Goal: Information Seeking & Learning: Check status

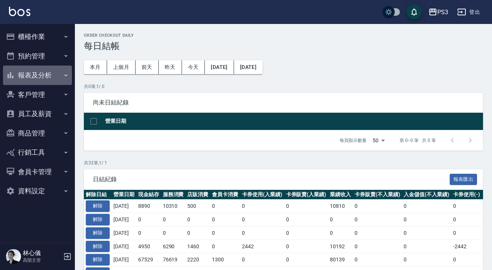
click at [31, 76] on button "報表及分析" at bounding box center [37, 74] width 69 height 19
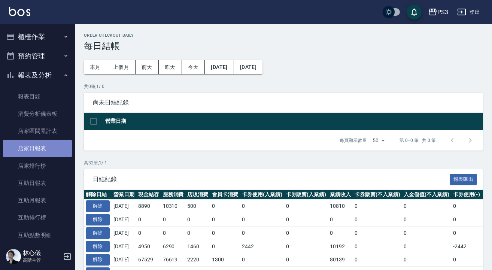
click at [43, 150] on link "店家日報表" at bounding box center [37, 148] width 69 height 17
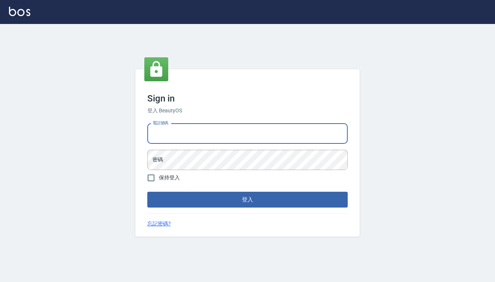
type input "0909291021"
click at [248, 199] on button "登入" at bounding box center [247, 200] width 201 height 16
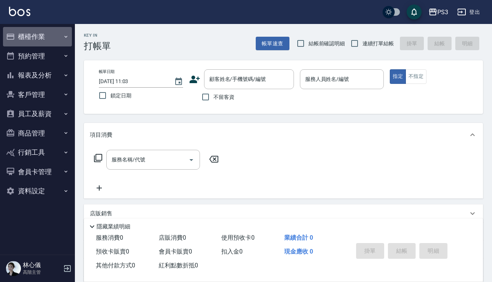
click at [46, 35] on button "櫃檯作業" at bounding box center [37, 36] width 69 height 19
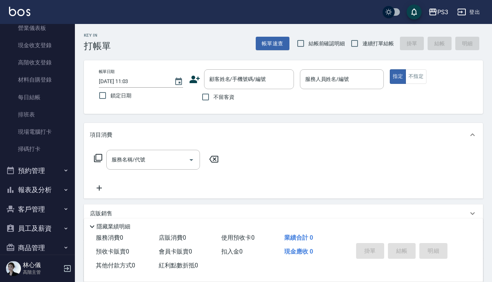
scroll to position [101, 0]
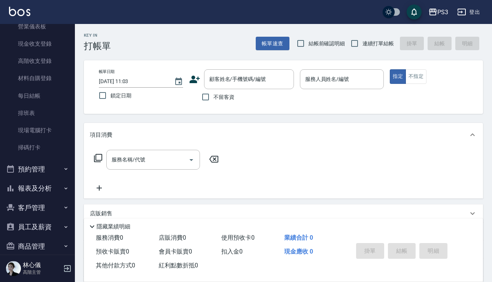
click at [48, 191] on button "報表及分析" at bounding box center [37, 187] width 69 height 19
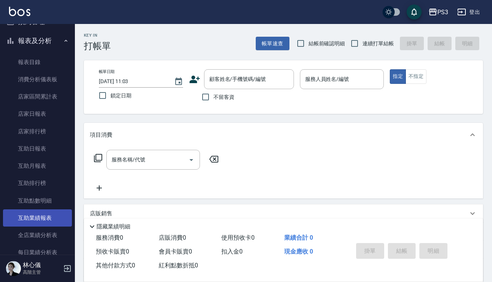
scroll to position [251, 0]
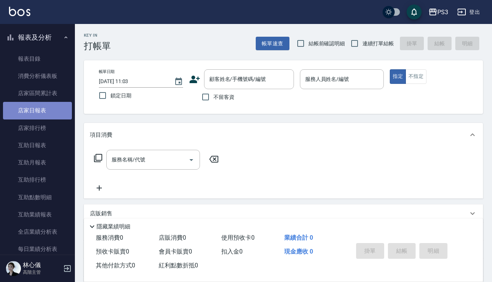
click at [51, 107] on link "店家日報表" at bounding box center [37, 110] width 69 height 17
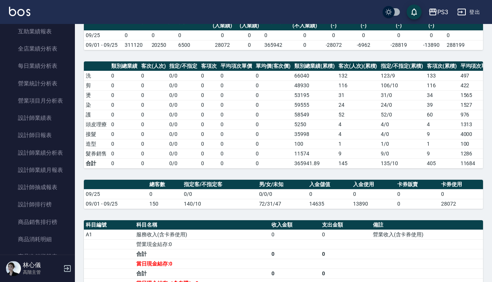
scroll to position [434, 0]
click at [48, 113] on link "設計師業績表" at bounding box center [37, 117] width 69 height 17
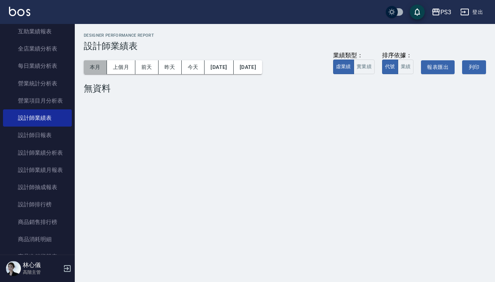
click at [91, 65] on button "本月" at bounding box center [95, 67] width 23 height 14
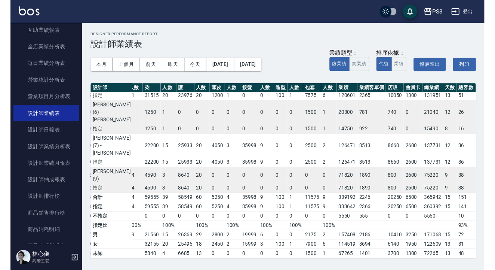
scroll to position [33, 90]
